Goal: Task Accomplishment & Management: Complete application form

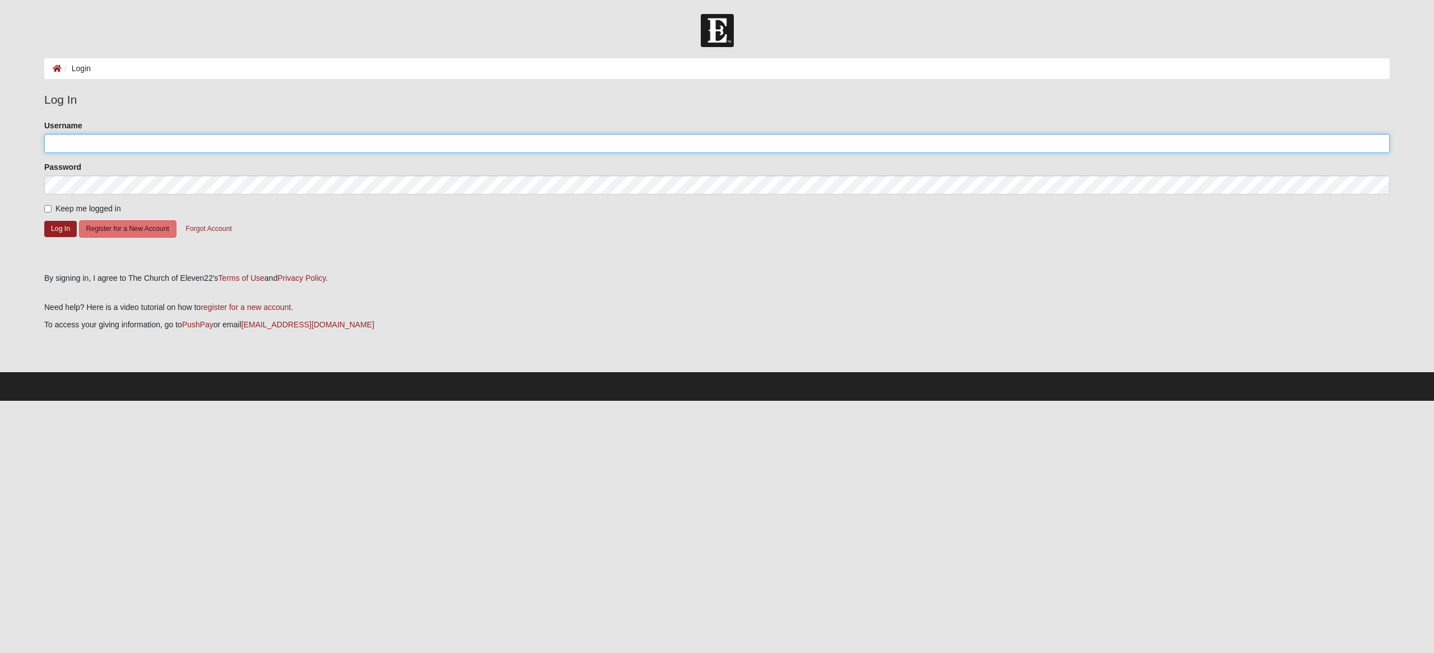
click at [81, 145] on input "Username" at bounding box center [717, 143] width 1346 height 19
type input "[EMAIL_ADDRESS][DOMAIN_NAME]"
click at [63, 233] on button "Log In" at bounding box center [60, 229] width 32 height 16
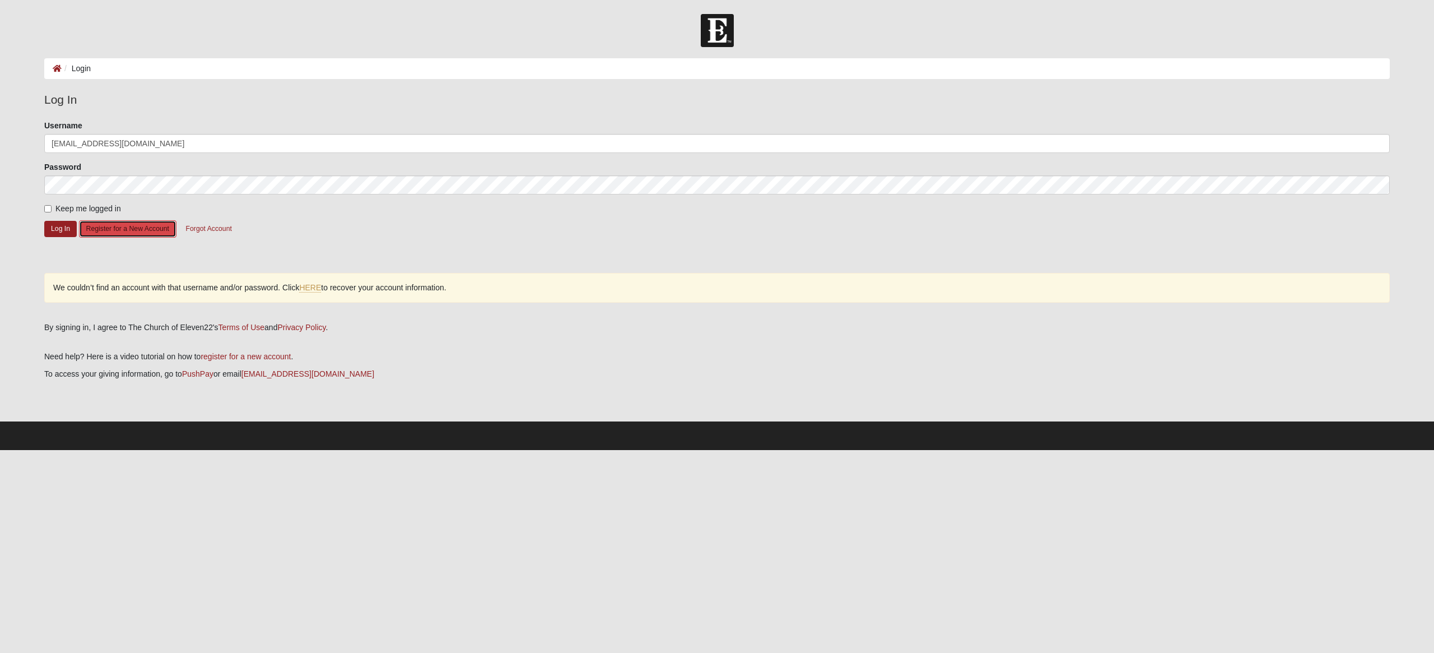
click at [151, 228] on button "Register for a New Account" at bounding box center [127, 228] width 97 height 17
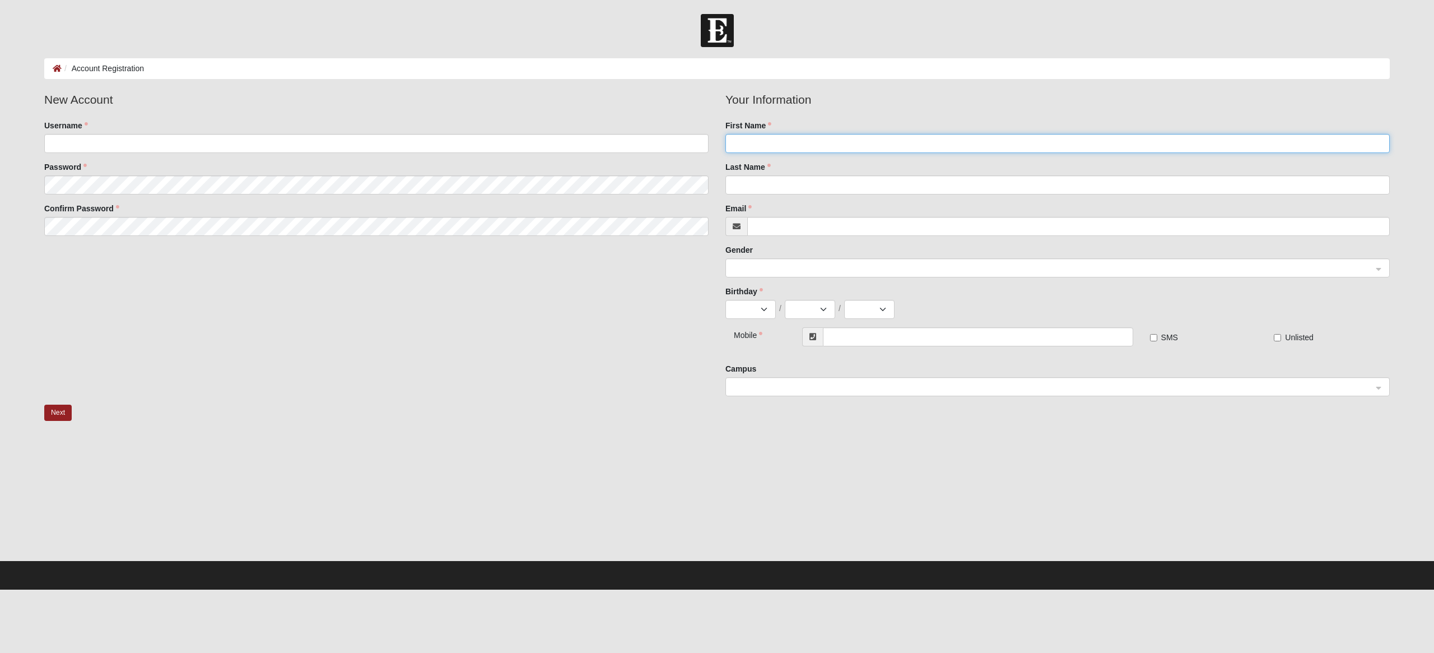
click at [788, 142] on input "First Name" at bounding box center [1058, 143] width 664 height 19
type input "[PERSON_NAME]"
type input "Pinasco"
type input "[EMAIL_ADDRESS][DOMAIN_NAME]"
type input "(916) 201-1647"
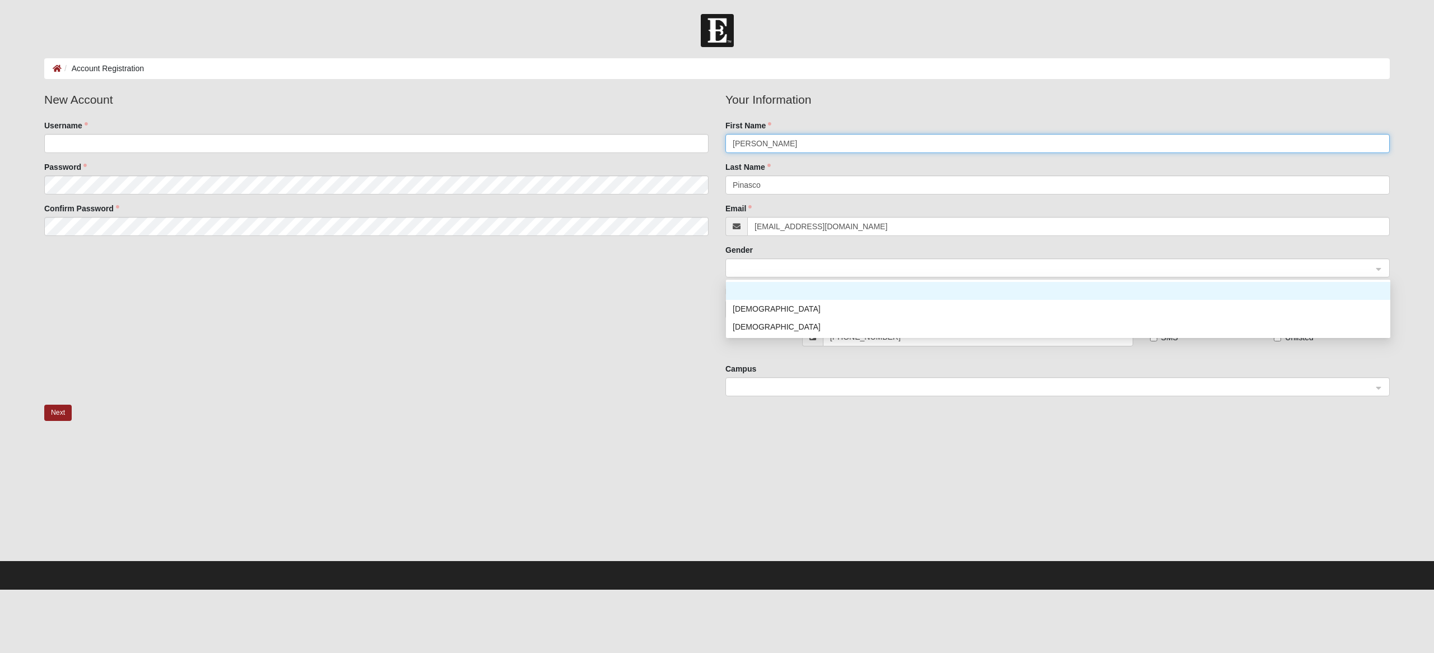
click at [763, 272] on span at bounding box center [1053, 268] width 640 height 12
click at [758, 307] on div "Male" at bounding box center [1058, 309] width 651 height 12
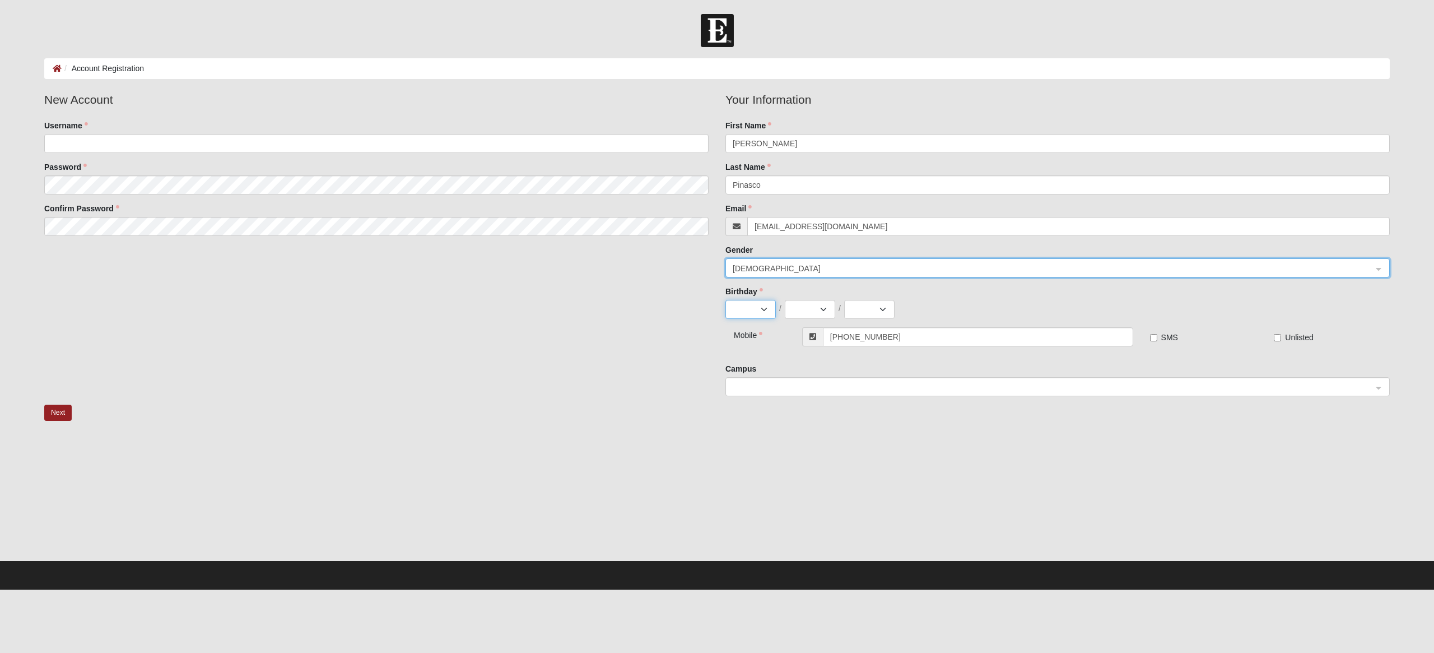
click at [763, 310] on select "Jan Feb Mar Apr May Jun Jul Aug Sep Oct Nov Dec" at bounding box center [751, 309] width 50 height 19
select select "8"
click at [726, 300] on select "Jan Feb Mar Apr May Jun Jul Aug Sep Oct Nov Dec" at bounding box center [751, 309] width 50 height 19
click at [821, 307] on select "1 2 3 4 5 6 7 8 9 10 11 12 13 14 15 16 17 18 19 20 21 22 23 24 25 26 27 28 29 3…" at bounding box center [810, 309] width 50 height 19
select select "9"
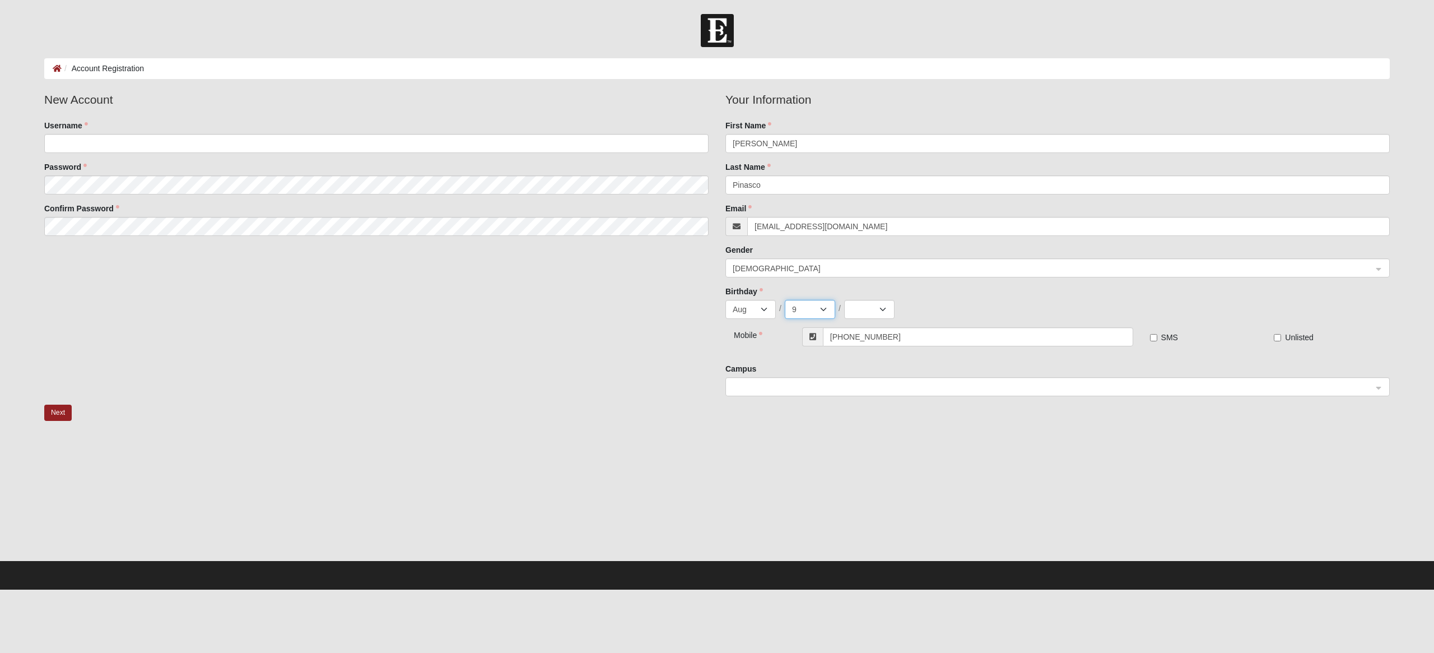
click at [785, 300] on select "1 2 3 4 5 6 7 8 9 10 11 12 13 14 15 16 17 18 19 20 21 22 23 24 25 26 27 28 29 3…" at bounding box center [810, 309] width 50 height 19
click at [884, 309] on select "2025 2024 2023 2022 2021 2020 2019 2018 2017 2016 2015 2014 2013 2012 2011 2010…" at bounding box center [869, 309] width 50 height 19
select select "1953"
click at [844, 300] on select "2025 2024 2023 2022 2021 2020 2019 2018 2017 2016 2015 2014 2013 2012 2011 2010…" at bounding box center [869, 309] width 50 height 19
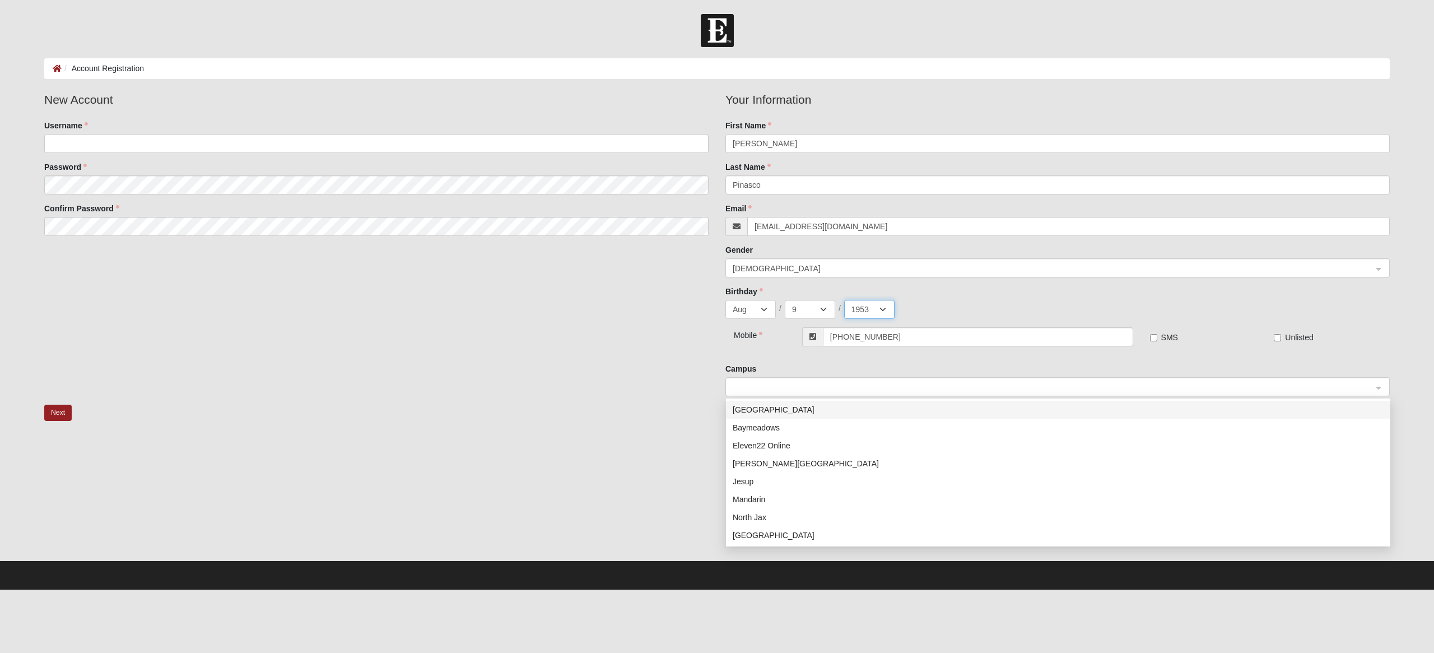
click at [806, 387] on span at bounding box center [1053, 387] width 640 height 12
click at [789, 450] on div "Eleven22 Online" at bounding box center [1058, 445] width 651 height 12
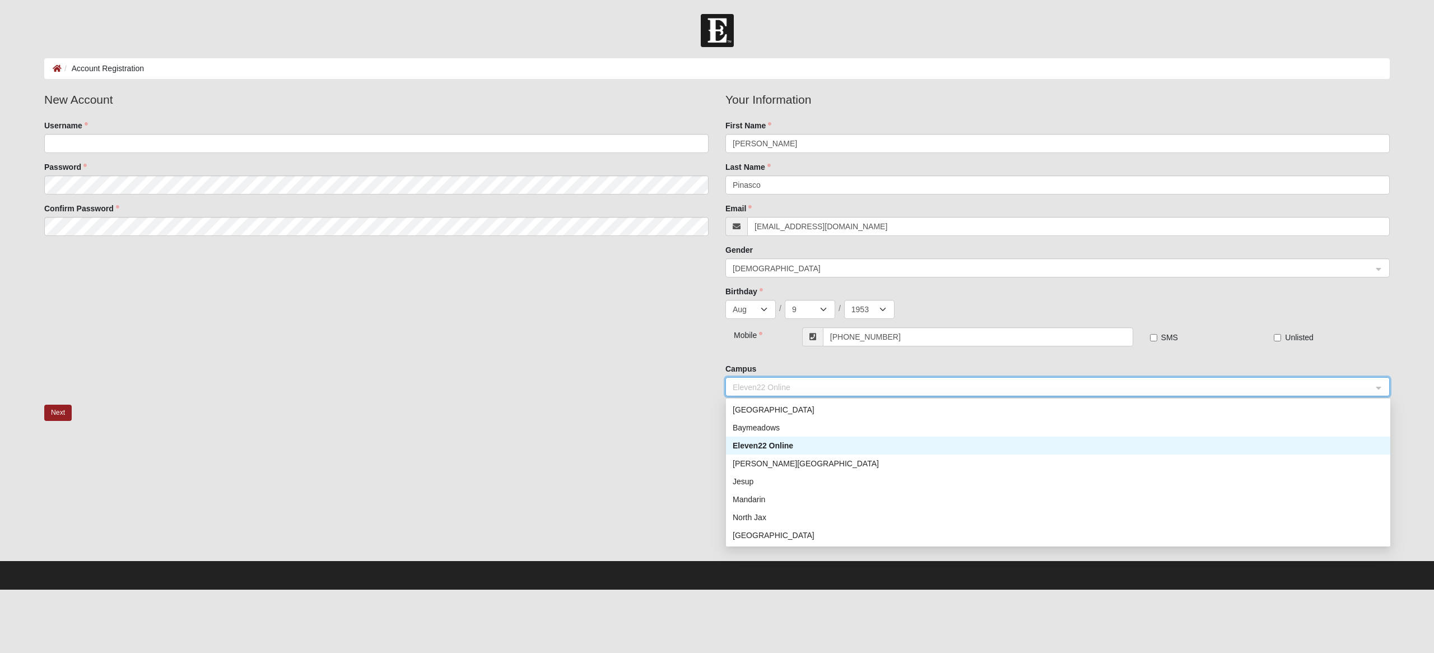
click at [791, 445] on div "Eleven22 Online" at bounding box center [1058, 445] width 651 height 12
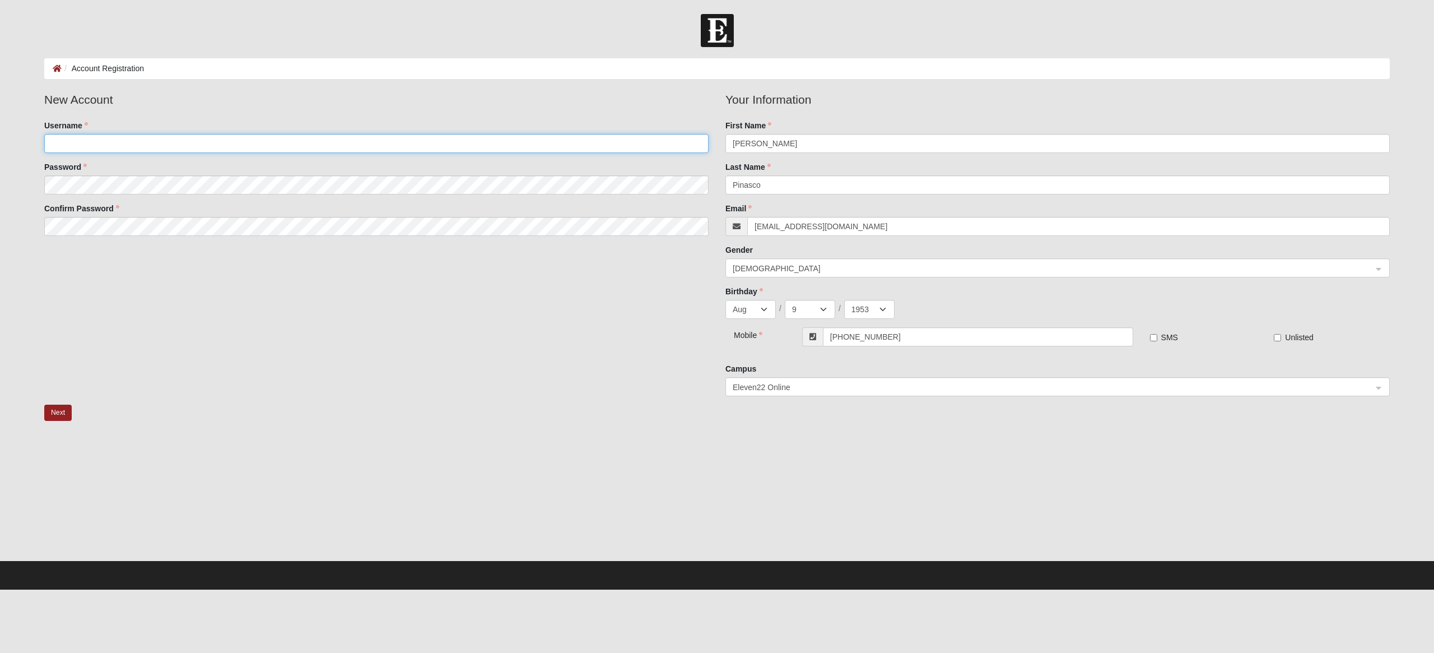
type input "[EMAIL_ADDRESS][DOMAIN_NAME]"
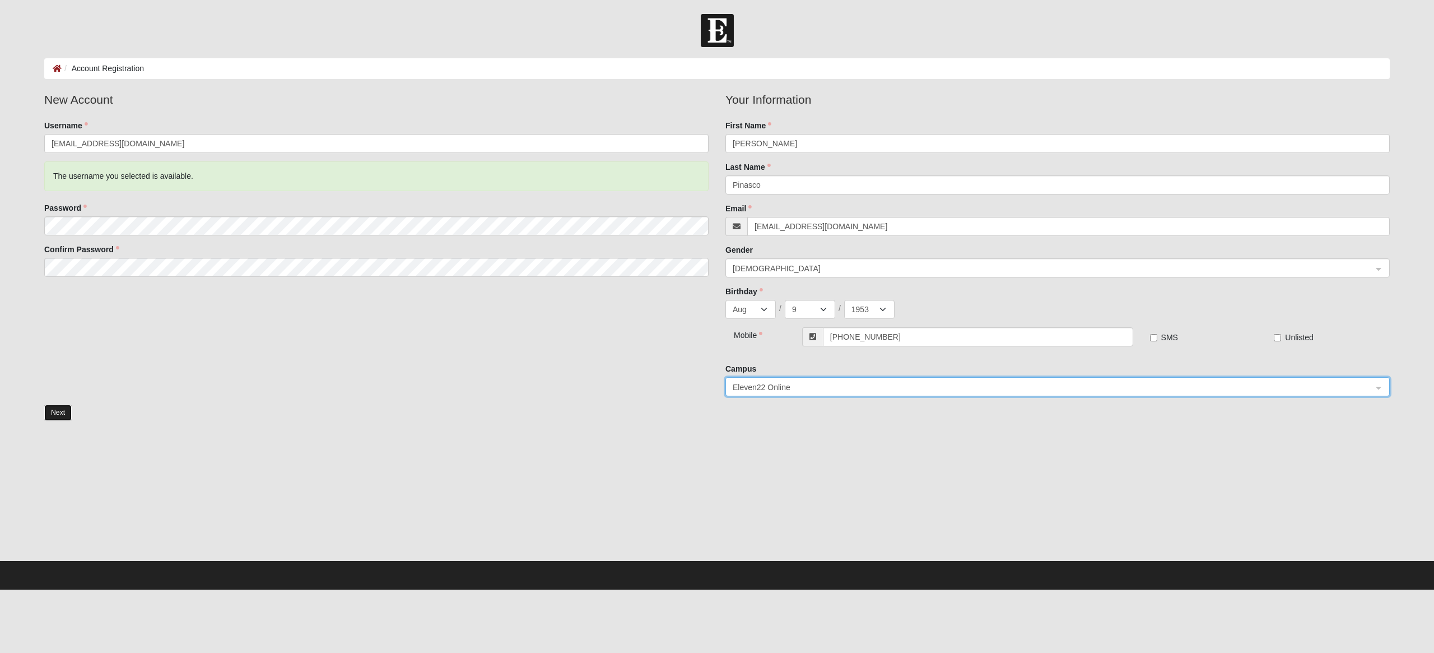
click at [59, 413] on button "Next" at bounding box center [57, 412] width 27 height 16
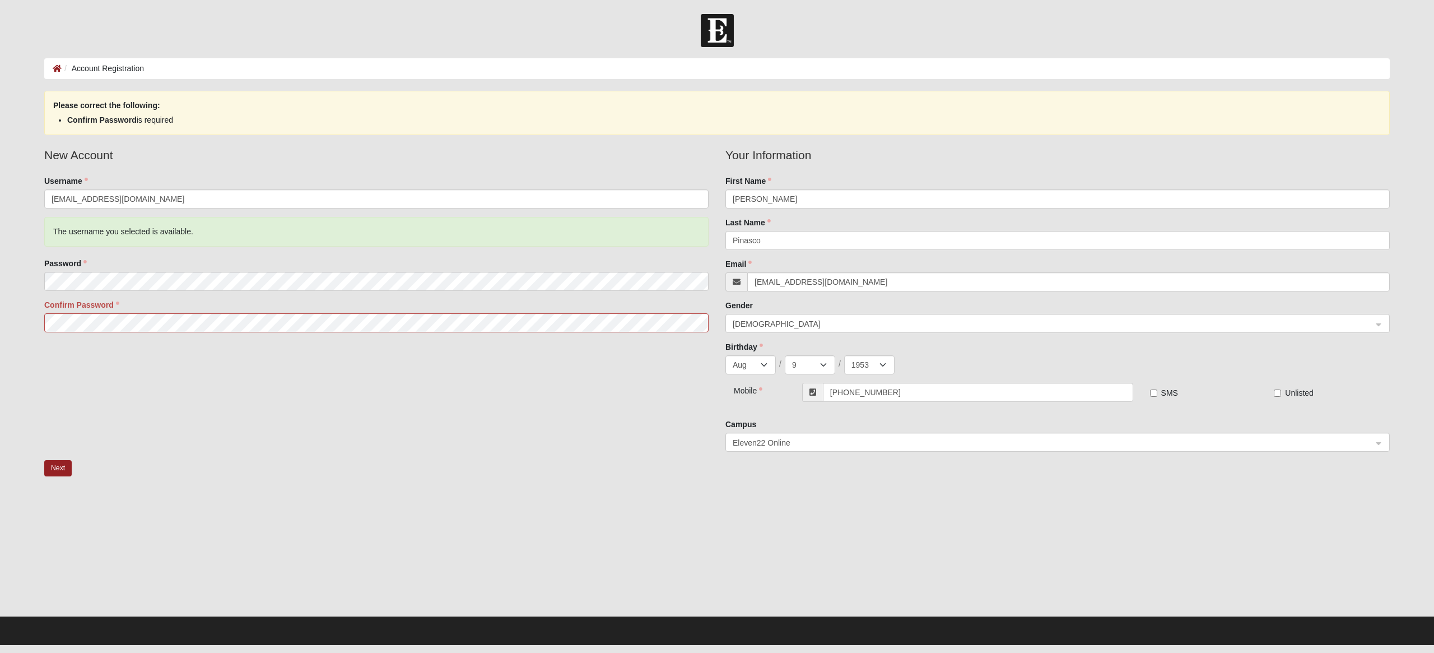
click at [93, 314] on div "Confirm Password" at bounding box center [376, 315] width 664 height 33
drag, startPoint x: 64, startPoint y: 468, endPoint x: 81, endPoint y: 492, distance: 29.4
click at [63, 469] on button "Next" at bounding box center [57, 468] width 27 height 16
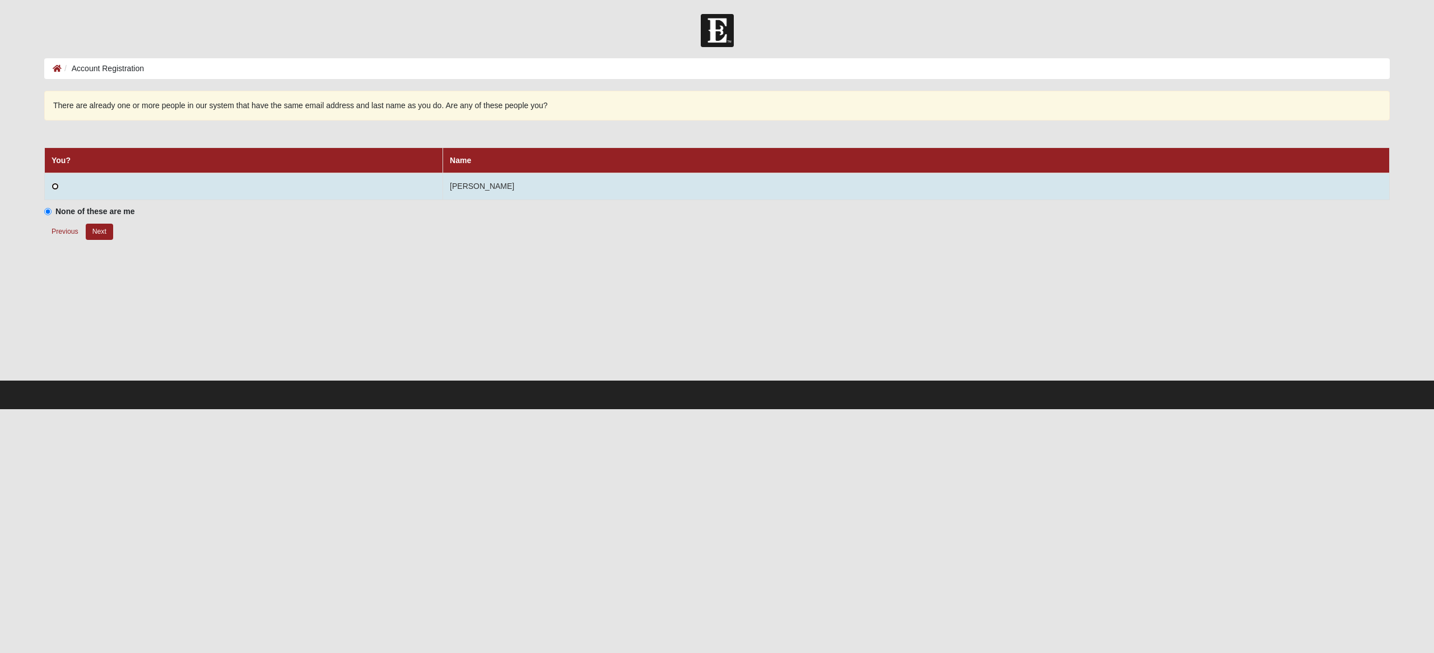
click at [55, 186] on input "radio" at bounding box center [55, 186] width 7 height 7
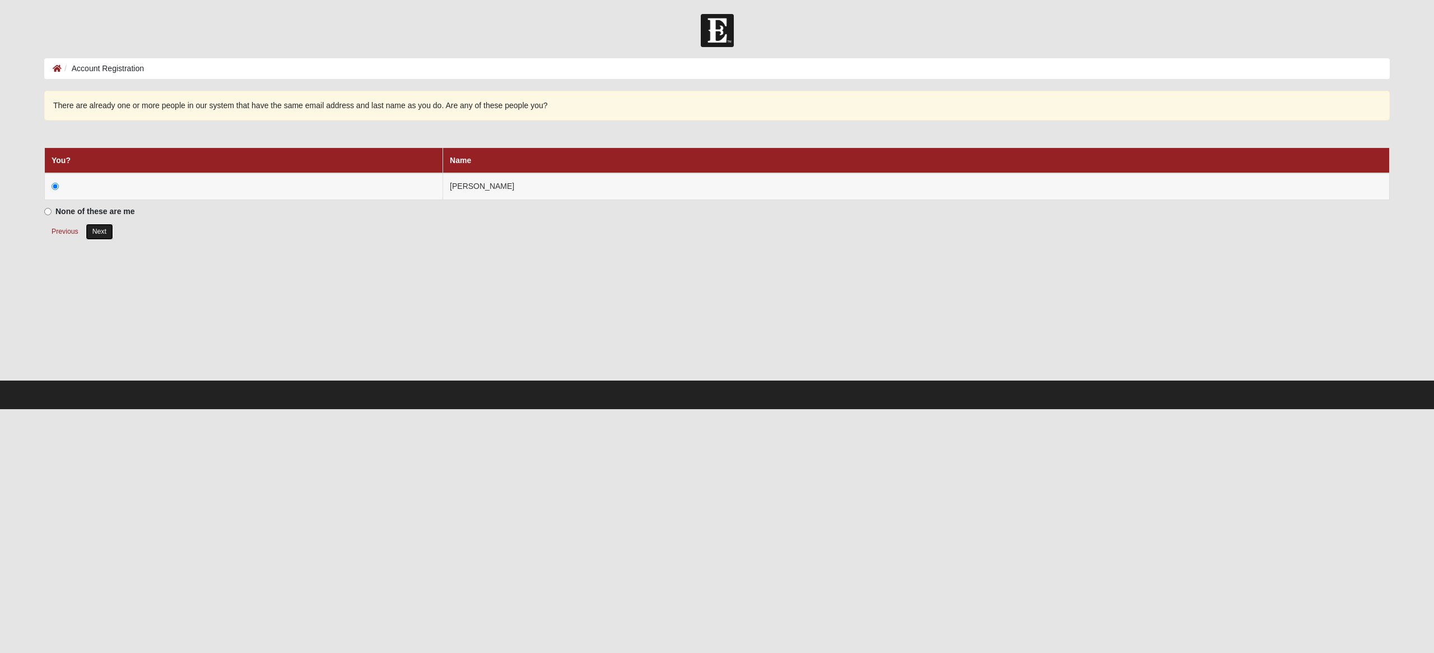
click at [106, 234] on button "Next" at bounding box center [99, 232] width 27 height 16
radio input "true"
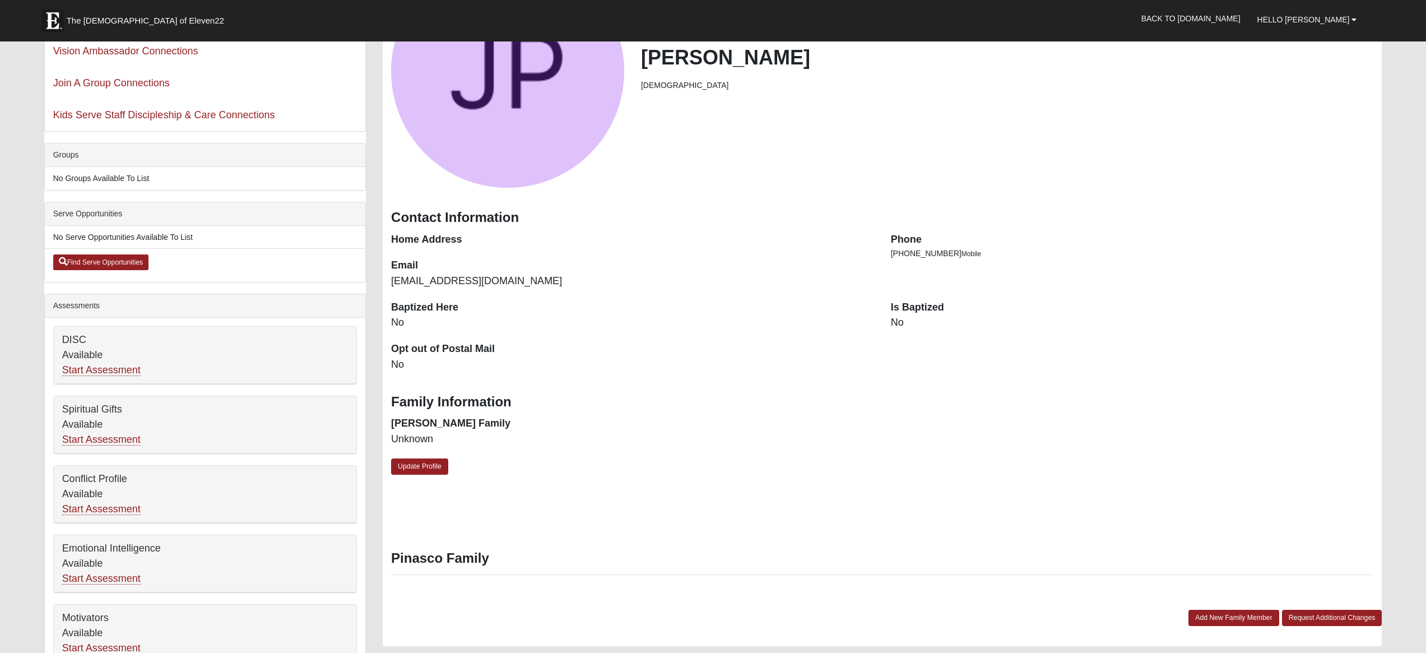
scroll to position [150, 0]
drag, startPoint x: 436, startPoint y: 460, endPoint x: 449, endPoint y: 453, distance: 14.5
click at [436, 461] on link "Update Profile" at bounding box center [419, 466] width 57 height 16
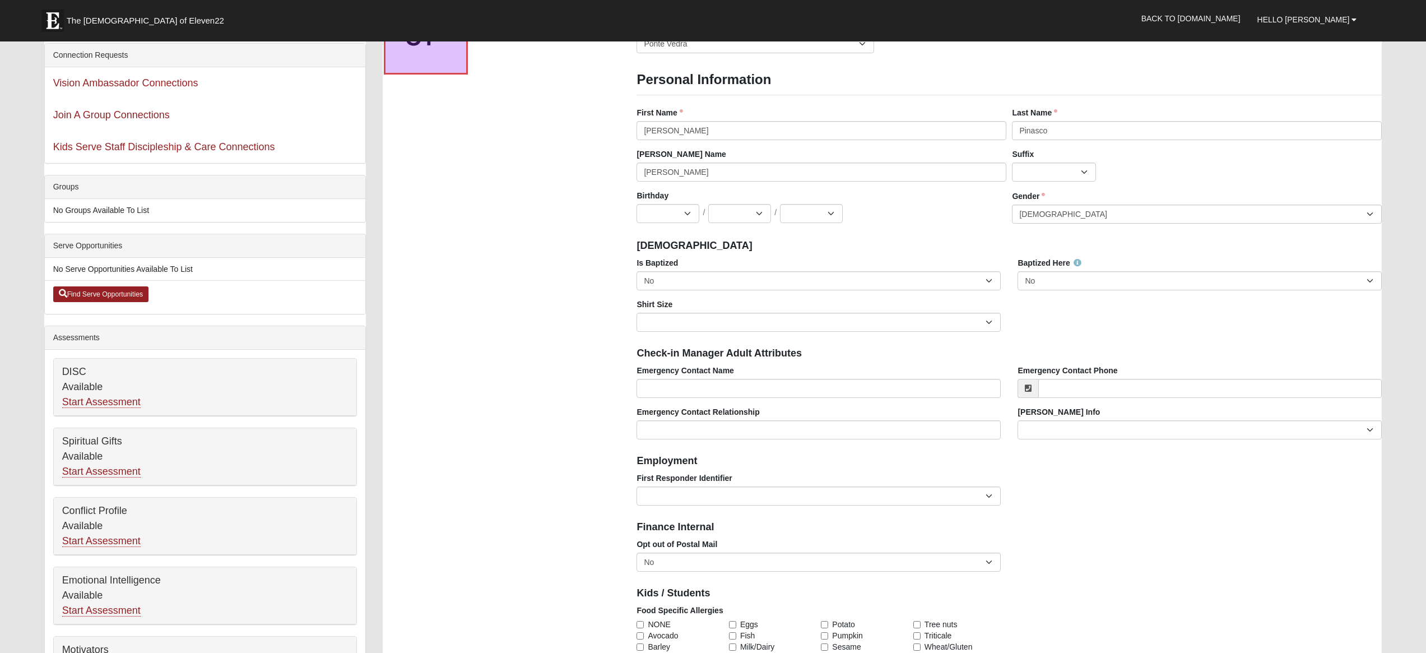
scroll to position [115, 0]
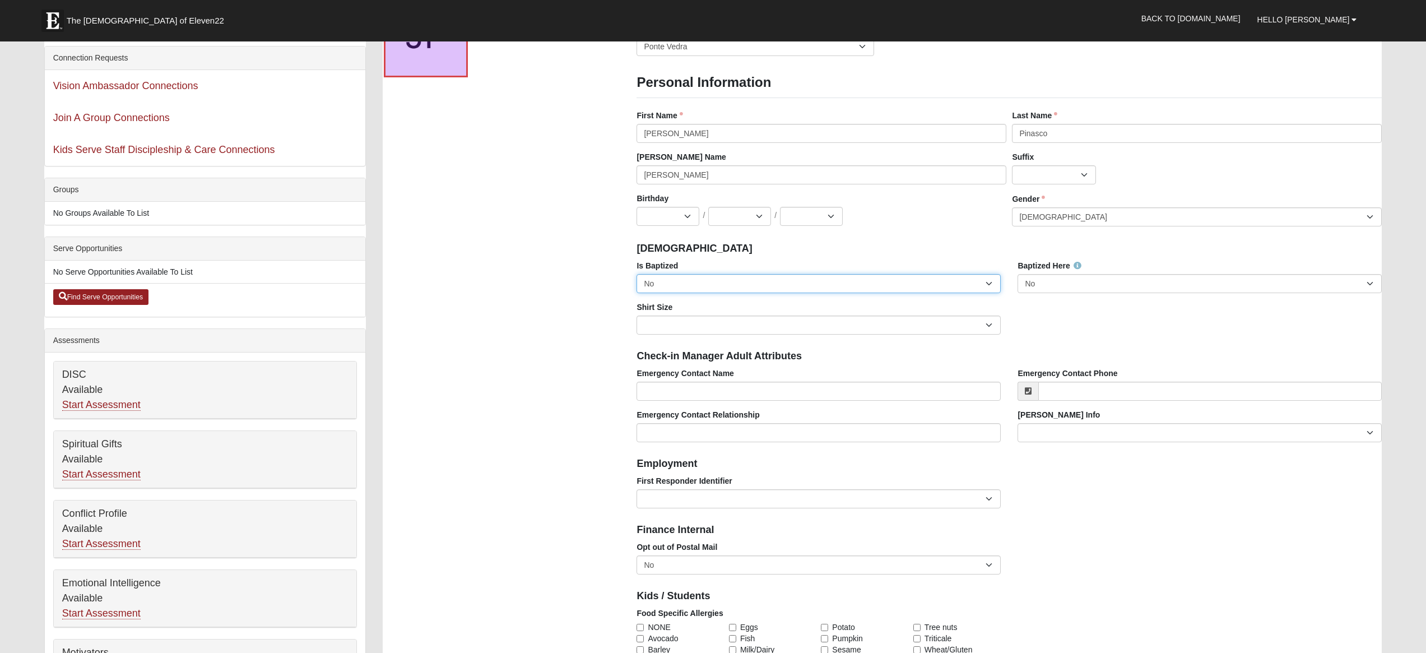
click at [987, 281] on select "No Yes" at bounding box center [818, 283] width 364 height 19
select select "True"
click at [636, 274] on select "No Yes" at bounding box center [818, 283] width 364 height 19
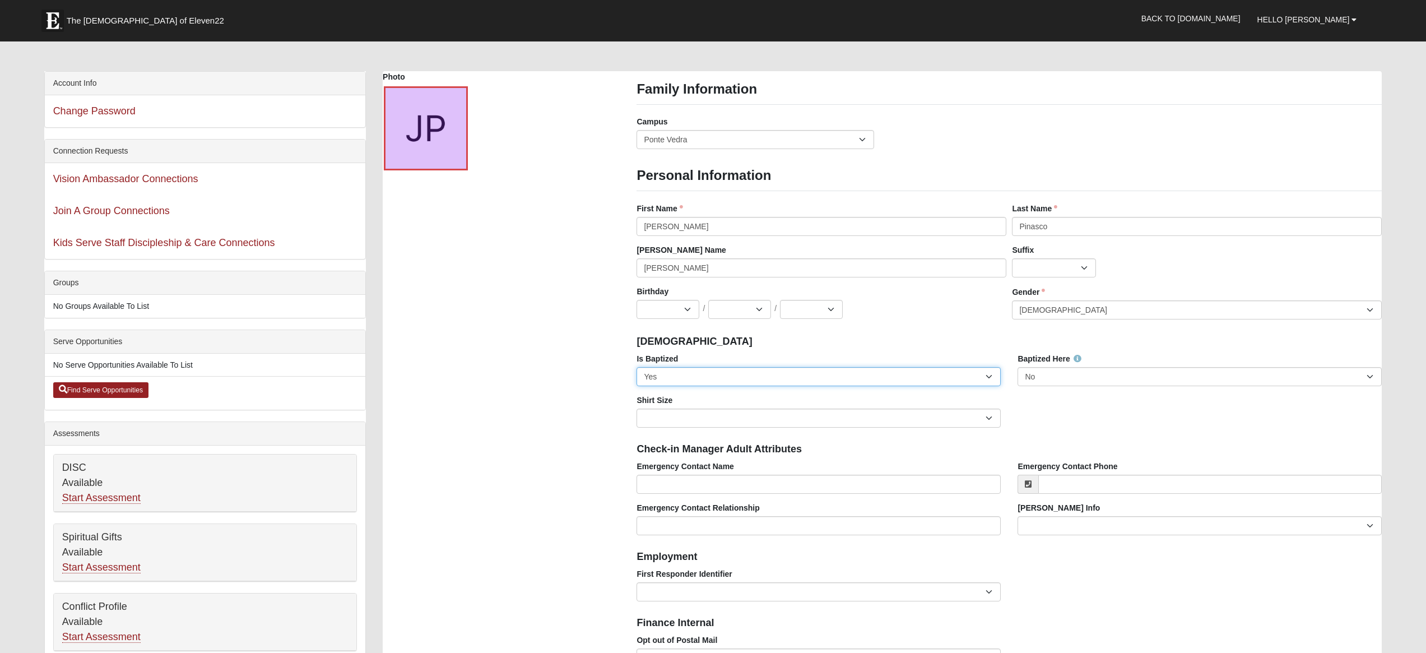
scroll to position [0, 0]
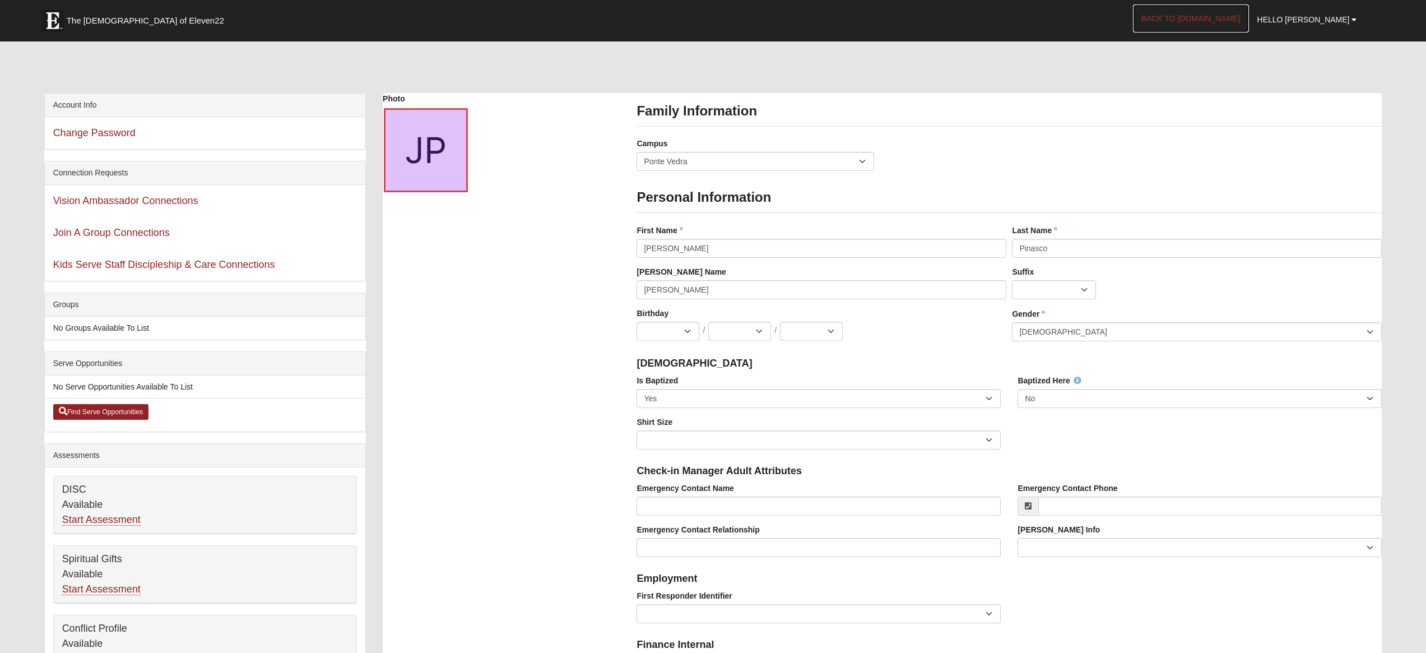
click at [1222, 18] on link "Back to COE22.com" at bounding box center [1191, 18] width 116 height 28
